Goal: Task Accomplishment & Management: Use online tool/utility

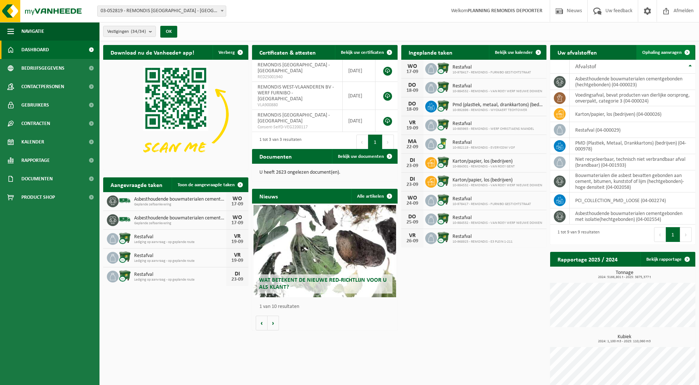
click at [669, 54] on span "Ophaling aanvragen" at bounding box center [662, 52] width 39 height 5
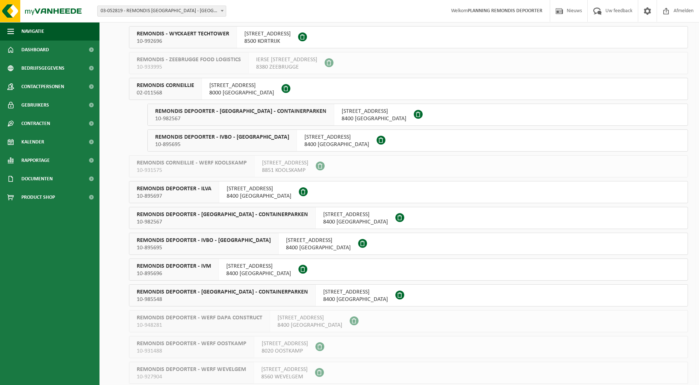
scroll to position [553, 0]
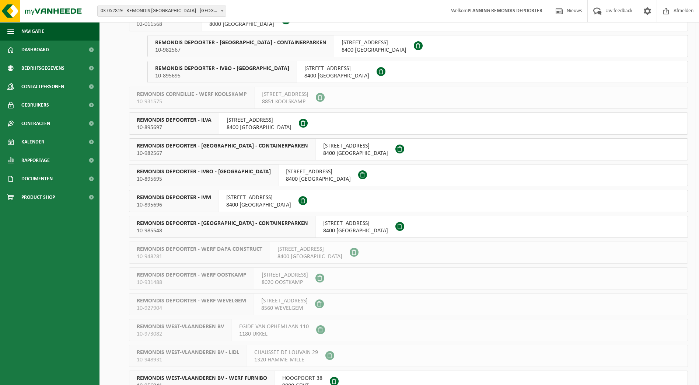
click at [206, 122] on span "REMONDIS DEPOORTER - ILVA" at bounding box center [174, 119] width 75 height 7
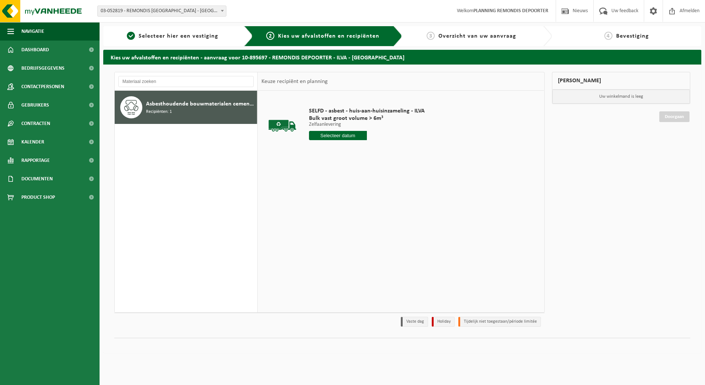
click at [335, 132] on input "text" at bounding box center [338, 135] width 58 height 9
click at [354, 203] on div "18" at bounding box center [354, 201] width 13 height 12
type input "Van 2025-09-18"
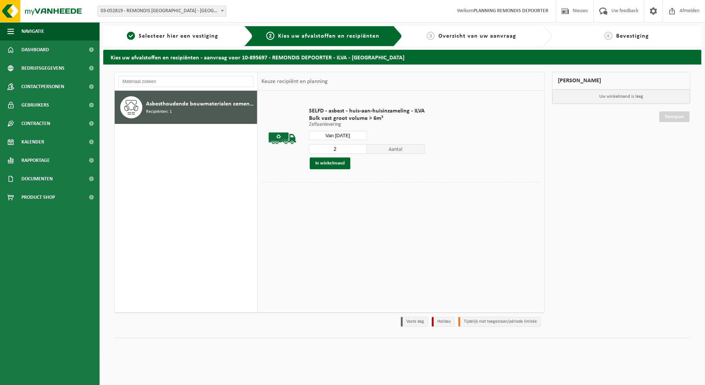
type input "2"
click at [360, 149] on input "2" at bounding box center [338, 149] width 58 height 10
click at [336, 163] on button "In winkelmand" at bounding box center [330, 163] width 41 height 12
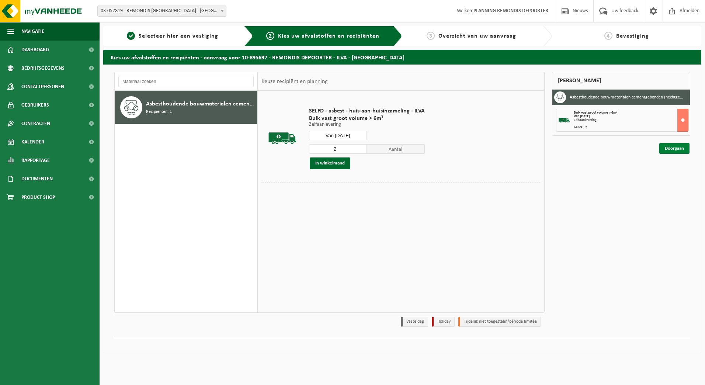
click at [672, 147] on link "Doorgaan" at bounding box center [674, 148] width 30 height 11
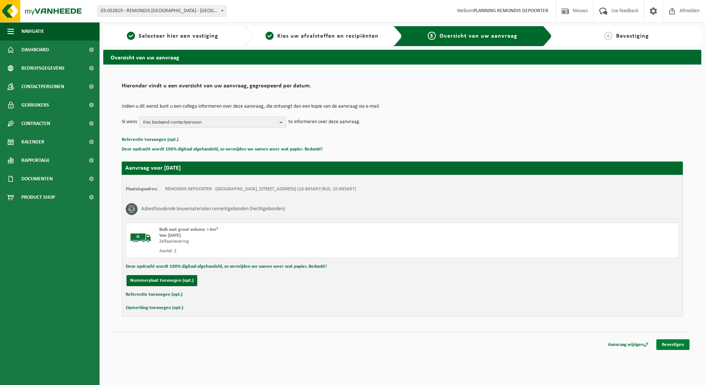
click at [674, 342] on link "Bevestigen" at bounding box center [672, 344] width 33 height 11
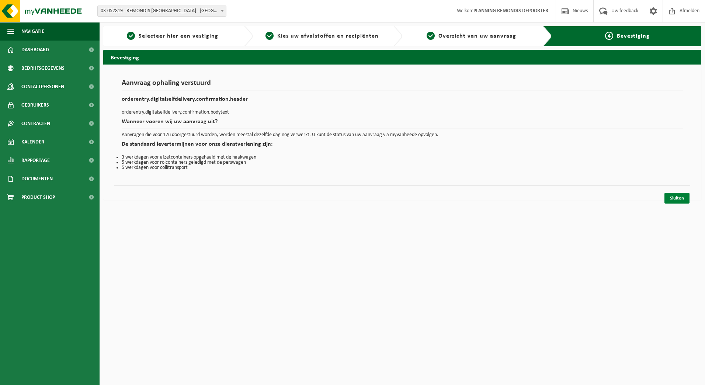
click at [680, 199] on link "Sluiten" at bounding box center [676, 198] width 25 height 11
